Goal: Contribute content: Add original content to the website for others to see

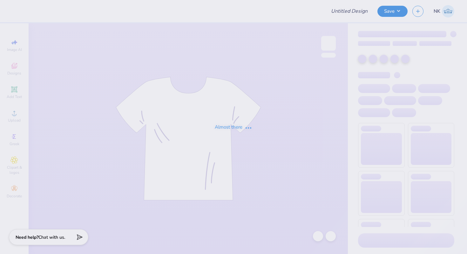
type input "[DATE] Harbor Wolverine Fall Swag"
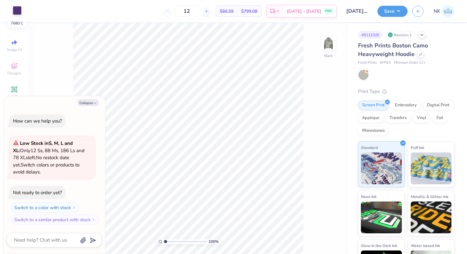
click at [16, 10] on div at bounding box center [17, 10] width 9 height 9
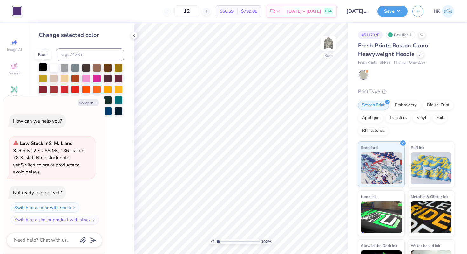
click at [43, 68] on div at bounding box center [43, 67] width 8 height 8
click at [399, 14] on button "Save" at bounding box center [393, 10] width 30 height 11
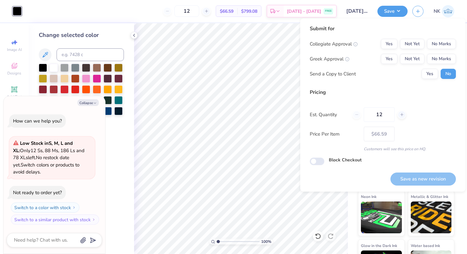
click at [441, 50] on div "Collegiate Approval Yes Not Yet No Marks Greek Approval Yes Not Yet No Marks Se…" at bounding box center [383, 59] width 146 height 40
click at [442, 48] on button "No Marks" at bounding box center [441, 44] width 29 height 10
click at [442, 58] on button "No Marks" at bounding box center [441, 59] width 29 height 10
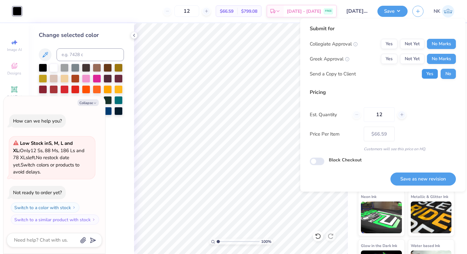
click at [436, 72] on button "Yes" at bounding box center [430, 74] width 17 height 10
type textarea "x"
click at [420, 176] on button "Save as new revision" at bounding box center [423, 178] width 65 height 13
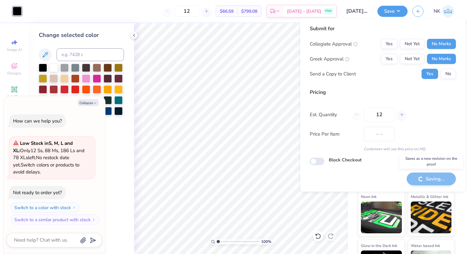
type input "$66.59"
type textarea "x"
